Goal: Task Accomplishment & Management: Use online tool/utility

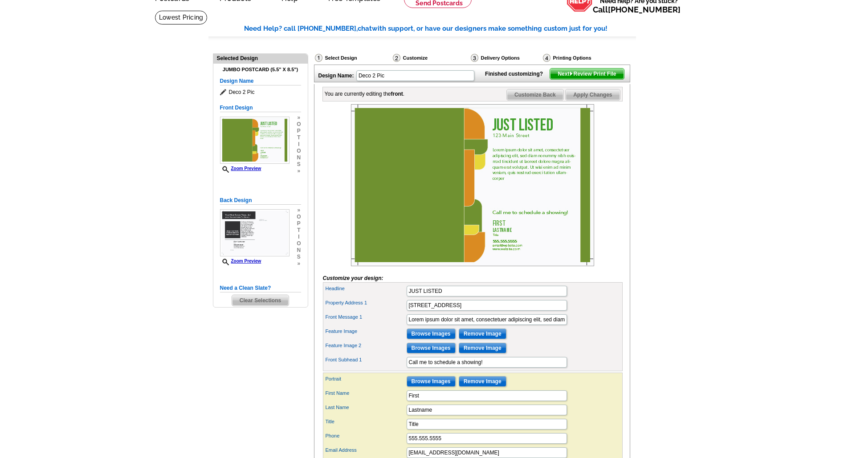
scroll to position [46, 0]
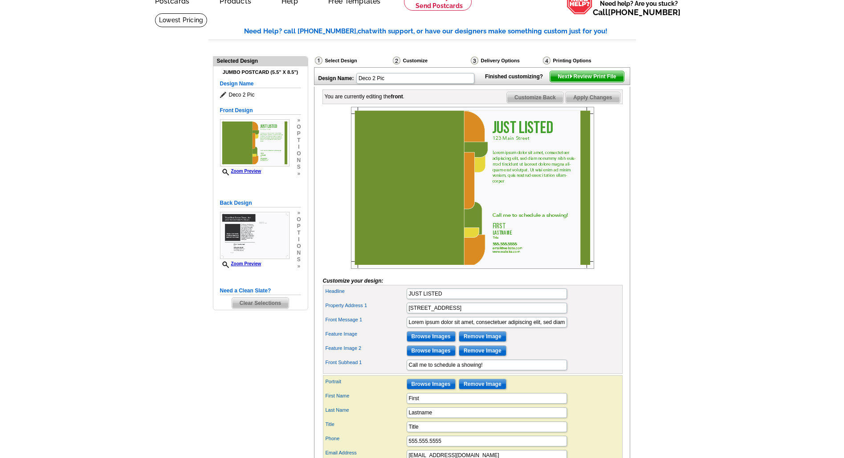
click at [259, 304] on span "Clear Selections" at bounding box center [260, 303] width 57 height 11
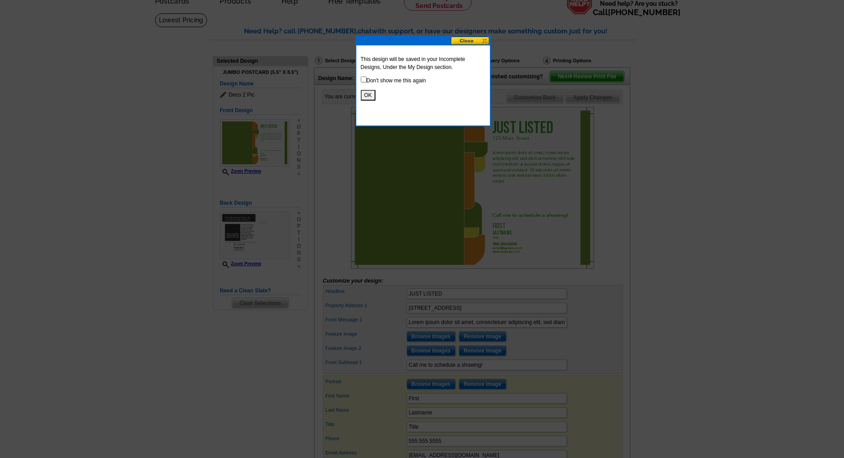
click at [371, 94] on button "OK" at bounding box center [368, 95] width 15 height 11
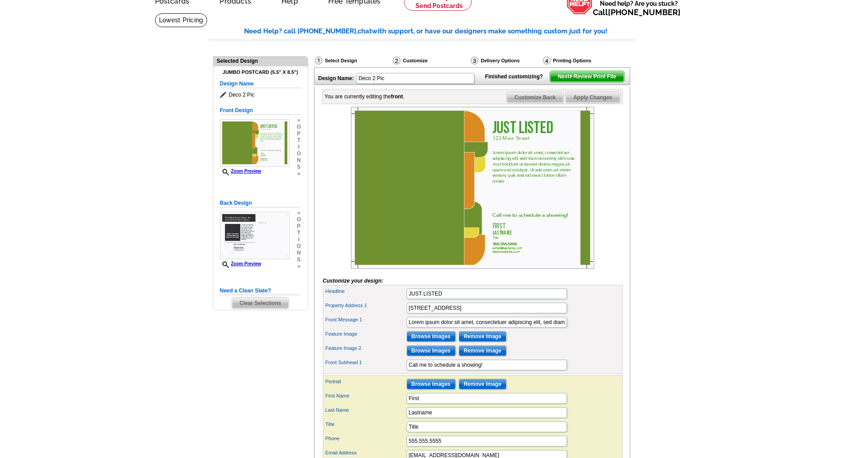
scroll to position [0, 0]
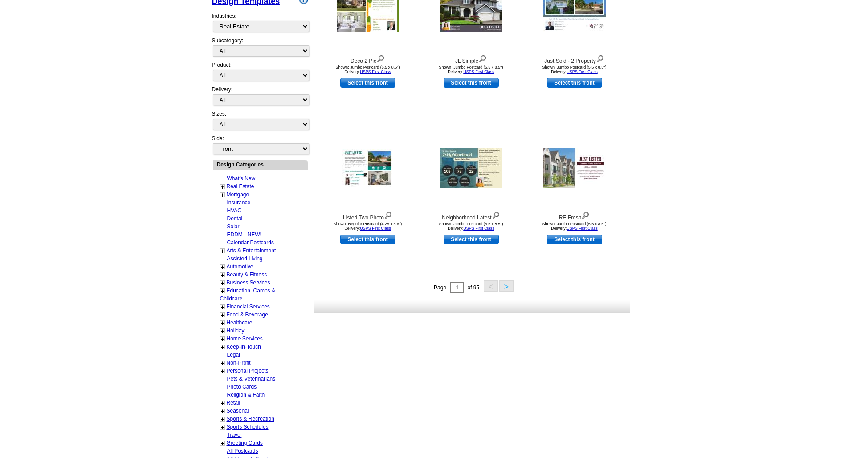
scroll to position [206, 0]
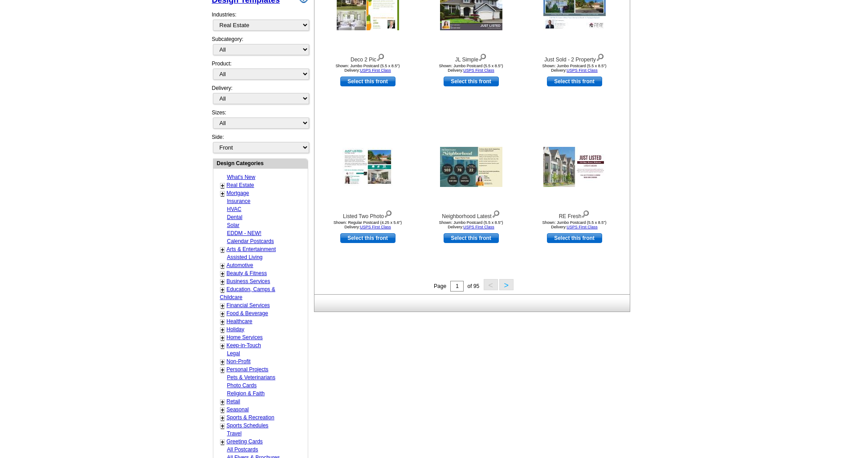
click at [245, 266] on link "Automotive" at bounding box center [240, 265] width 27 height 6
select select "712"
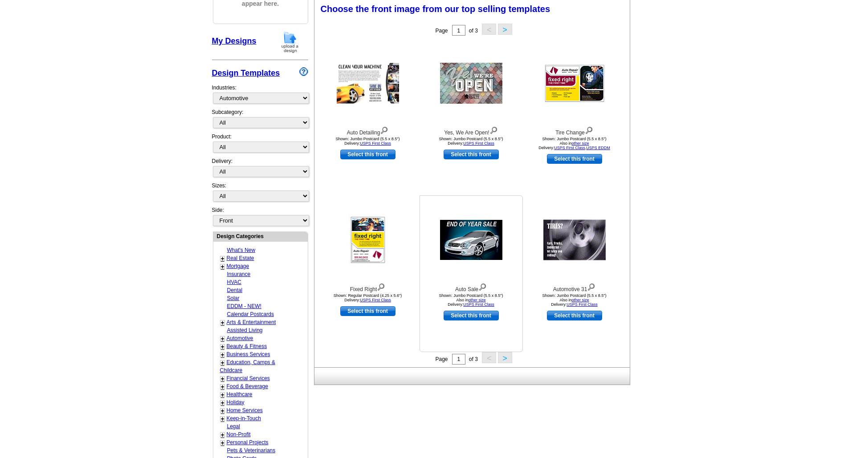
scroll to position [131, 0]
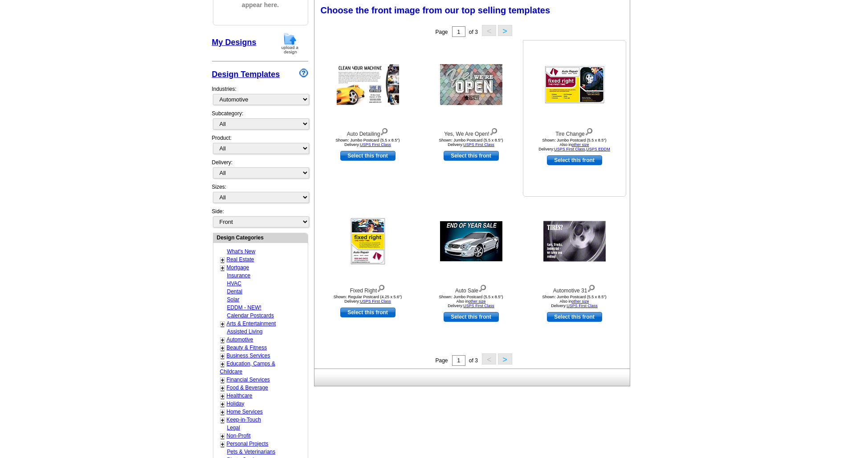
click at [572, 161] on link "Select this front" at bounding box center [574, 160] width 55 height 10
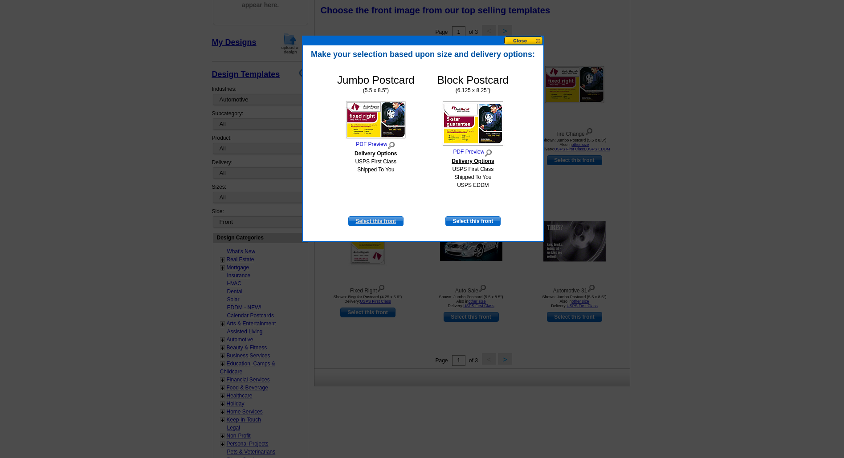
click at [382, 220] on link "Select this front" at bounding box center [375, 221] width 55 height 10
select select "2"
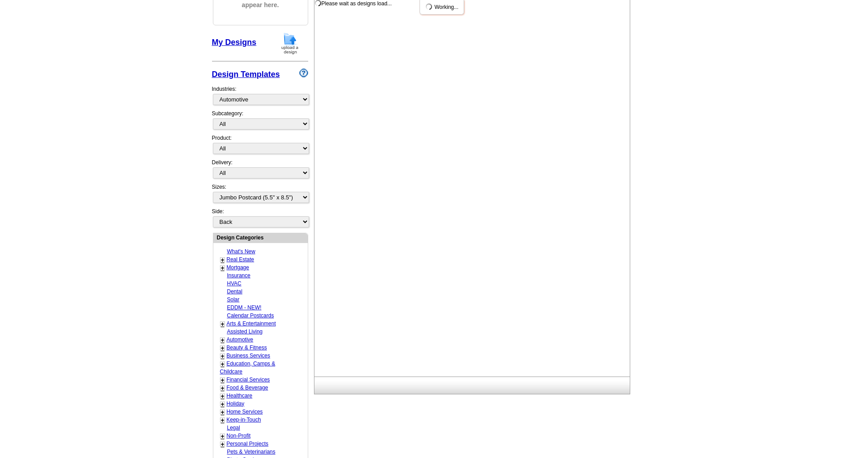
scroll to position [0, 0]
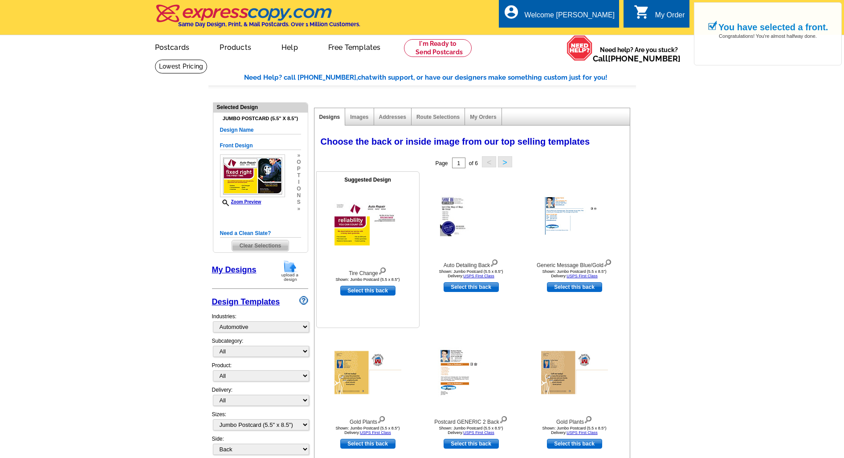
click at [376, 289] on link "Select this back" at bounding box center [367, 291] width 55 height 10
select select "front"
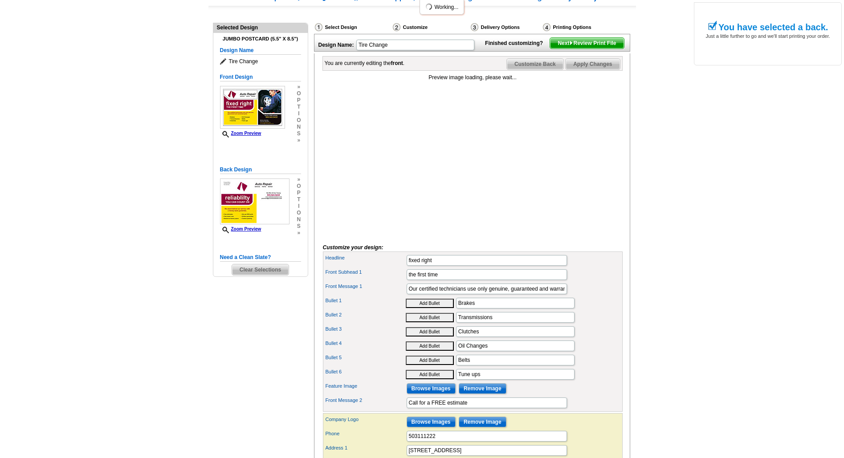
scroll to position [69, 0]
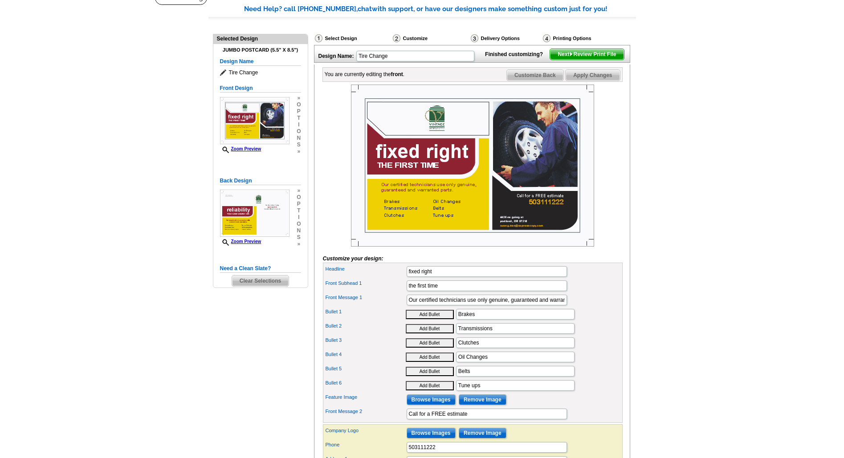
click at [525, 81] on span "Customize Back" at bounding box center [535, 75] width 57 height 11
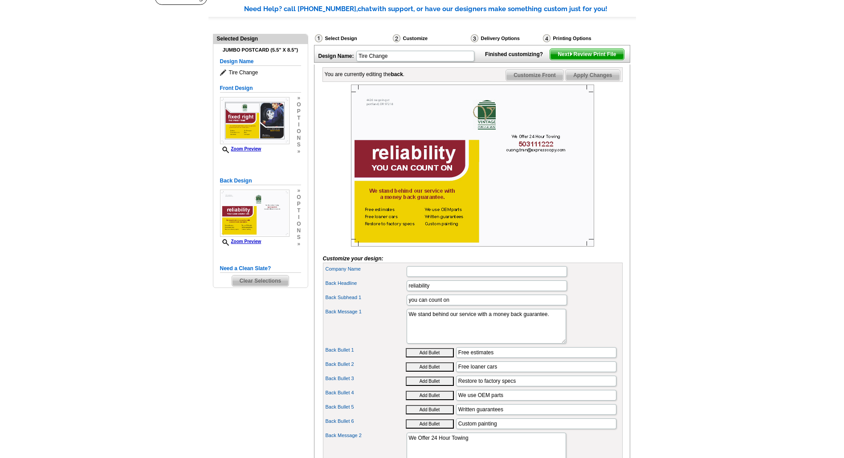
click at [530, 81] on span "Customize Front" at bounding box center [534, 75] width 57 height 11
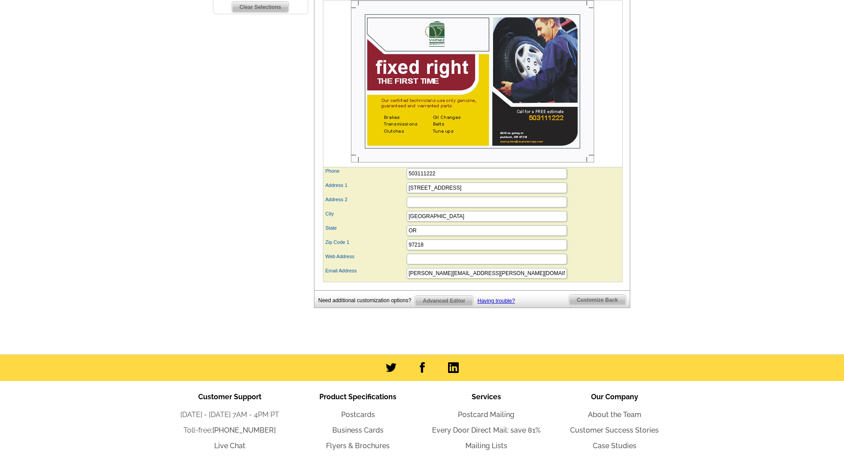
scroll to position [343, 0]
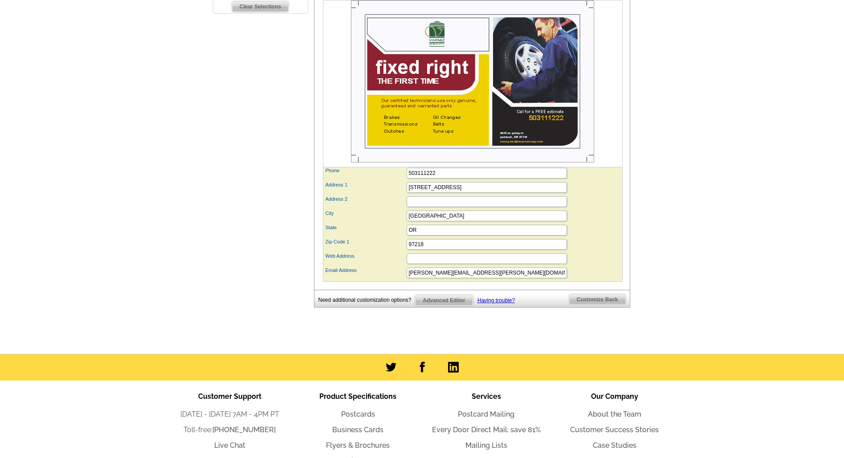
click at [438, 295] on span "Advanced Editor" at bounding box center [443, 300] width 57 height 11
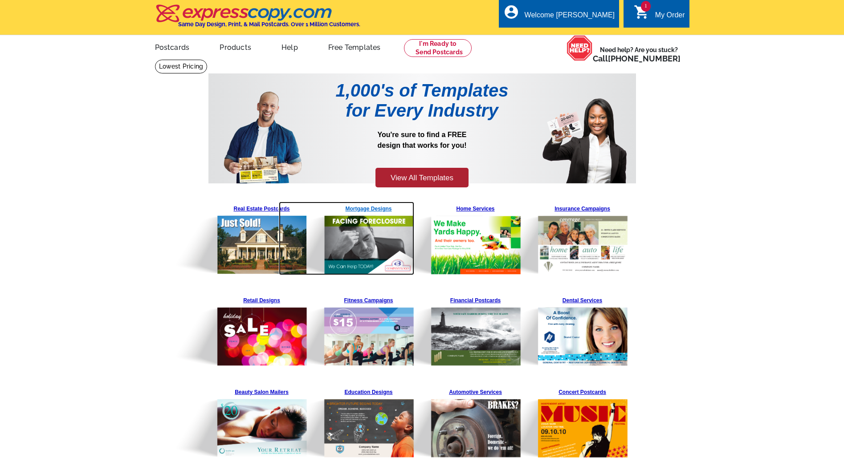
click at [367, 259] on img at bounding box center [347, 238] width 136 height 73
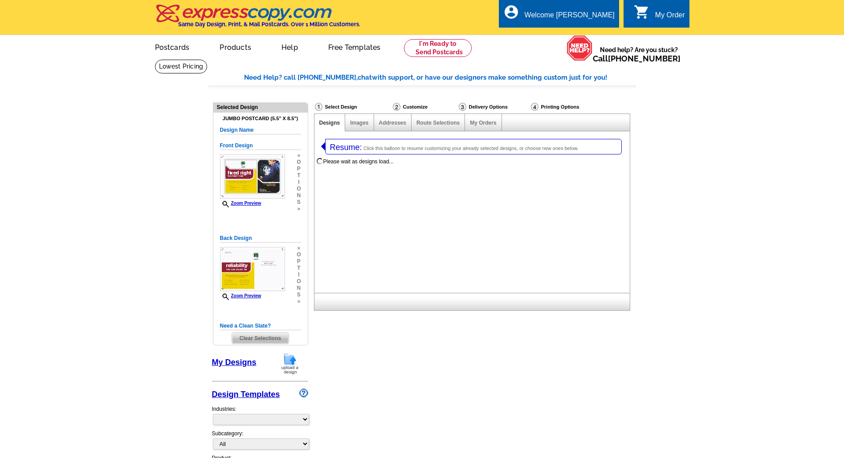
select select "1"
select select "2"
select select "774"
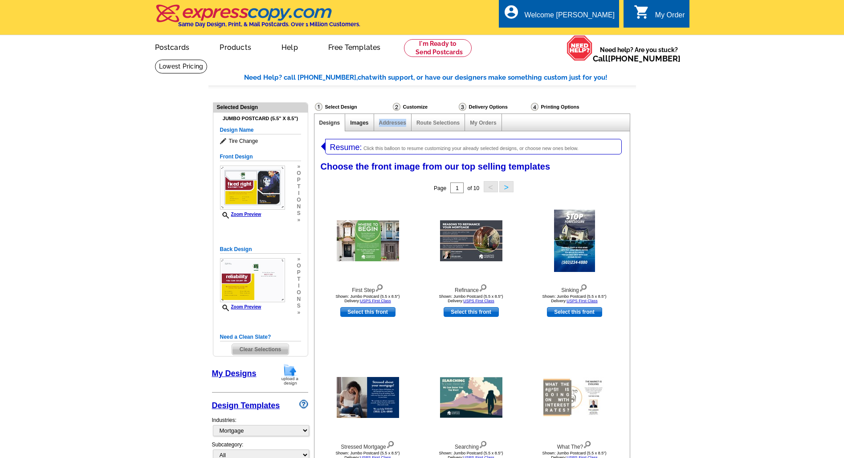
drag, startPoint x: 388, startPoint y: 123, endPoint x: 367, endPoint y: 123, distance: 20.5
click at [367, 123] on div "Designs Images Addresses Route Selections My Orders" at bounding box center [472, 123] width 316 height 18
click at [363, 123] on link "Images" at bounding box center [359, 123] width 18 height 6
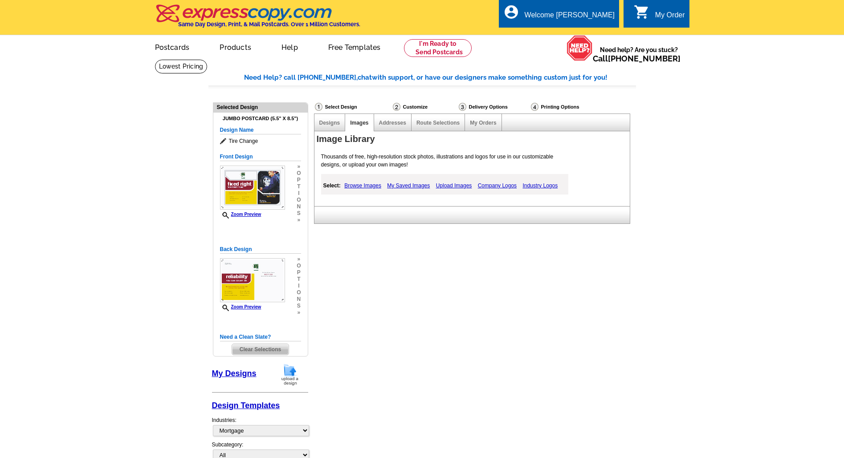
click at [533, 186] on link "Industry Logos" at bounding box center [540, 185] width 40 height 11
